Goal: Task Accomplishment & Management: Use online tool/utility

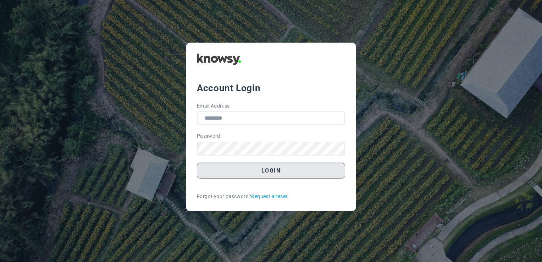
type input "**********"
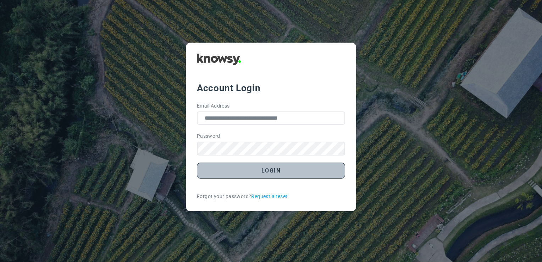
click at [271, 172] on button "Login" at bounding box center [271, 170] width 148 height 16
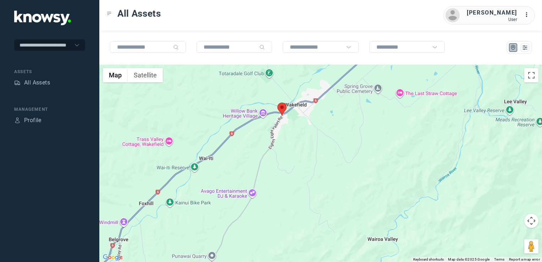
click at [284, 111] on img at bounding box center [281, 108] width 9 height 13
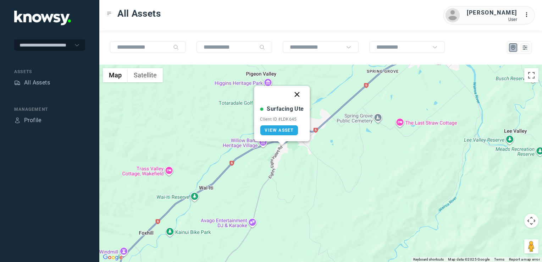
click at [297, 94] on button "Close" at bounding box center [297, 94] width 17 height 17
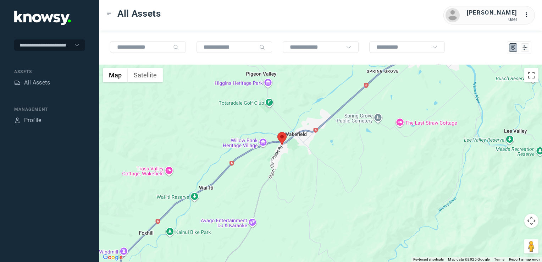
click at [343, 178] on div "To navigate, press the arrow keys." at bounding box center [320, 163] width 443 height 197
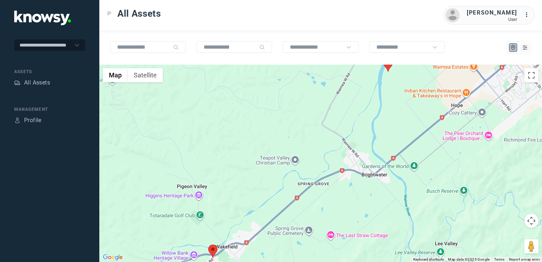
drag, startPoint x: 307, startPoint y: 172, endPoint x: 329, endPoint y: 123, distance: 53.5
click at [331, 122] on div at bounding box center [320, 163] width 443 height 197
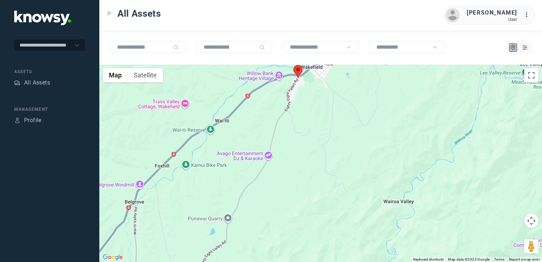
drag, startPoint x: 318, startPoint y: 138, endPoint x: 309, endPoint y: 211, distance: 73.9
click at [308, 199] on div at bounding box center [320, 163] width 443 height 197
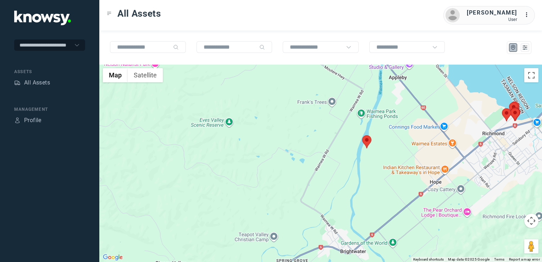
drag, startPoint x: 325, startPoint y: 177, endPoint x: 264, endPoint y: 219, distance: 74.7
click at [267, 214] on div at bounding box center [320, 163] width 443 height 197
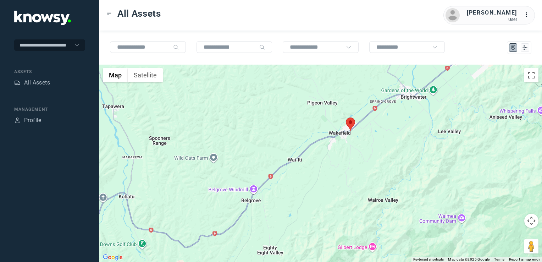
drag, startPoint x: 413, startPoint y: 107, endPoint x: 388, endPoint y: 163, distance: 61.0
click at [388, 161] on div at bounding box center [320, 163] width 443 height 197
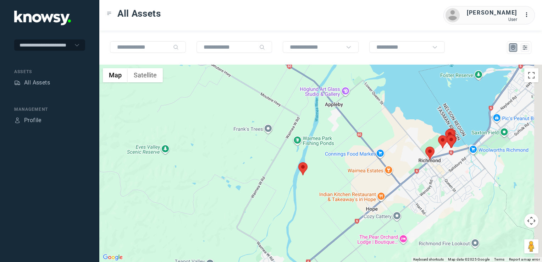
drag, startPoint x: 448, startPoint y: 152, endPoint x: 403, endPoint y: 168, distance: 48.3
click at [403, 168] on div at bounding box center [320, 163] width 443 height 197
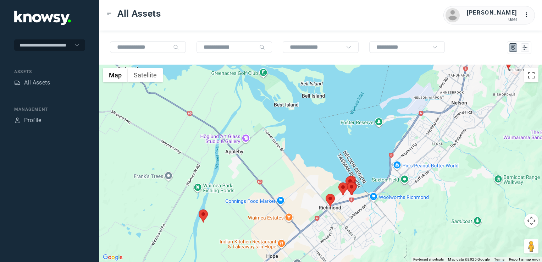
drag, startPoint x: 428, startPoint y: 150, endPoint x: 412, endPoint y: 167, distance: 23.8
click at [413, 168] on div at bounding box center [320, 163] width 443 height 197
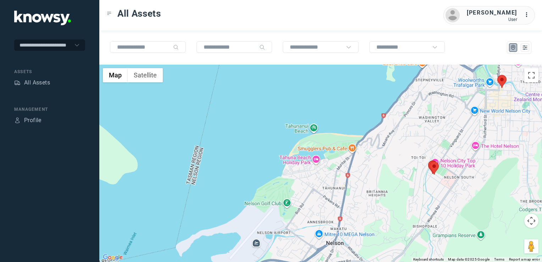
click at [461, 163] on div at bounding box center [320, 163] width 443 height 197
